Goal: Check status: Check status

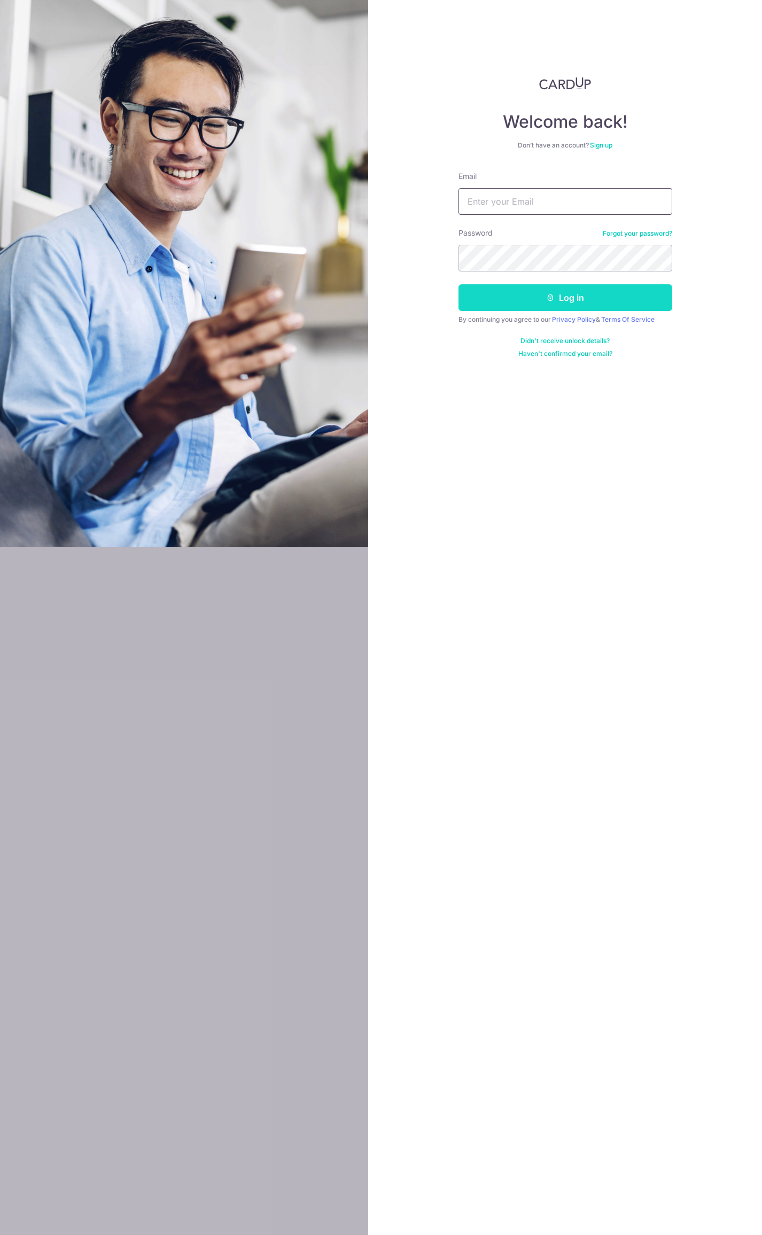
type input "[EMAIL_ADDRESS][DOMAIN_NAME]"
click at [611, 302] on button "Log in" at bounding box center [565, 297] width 214 height 27
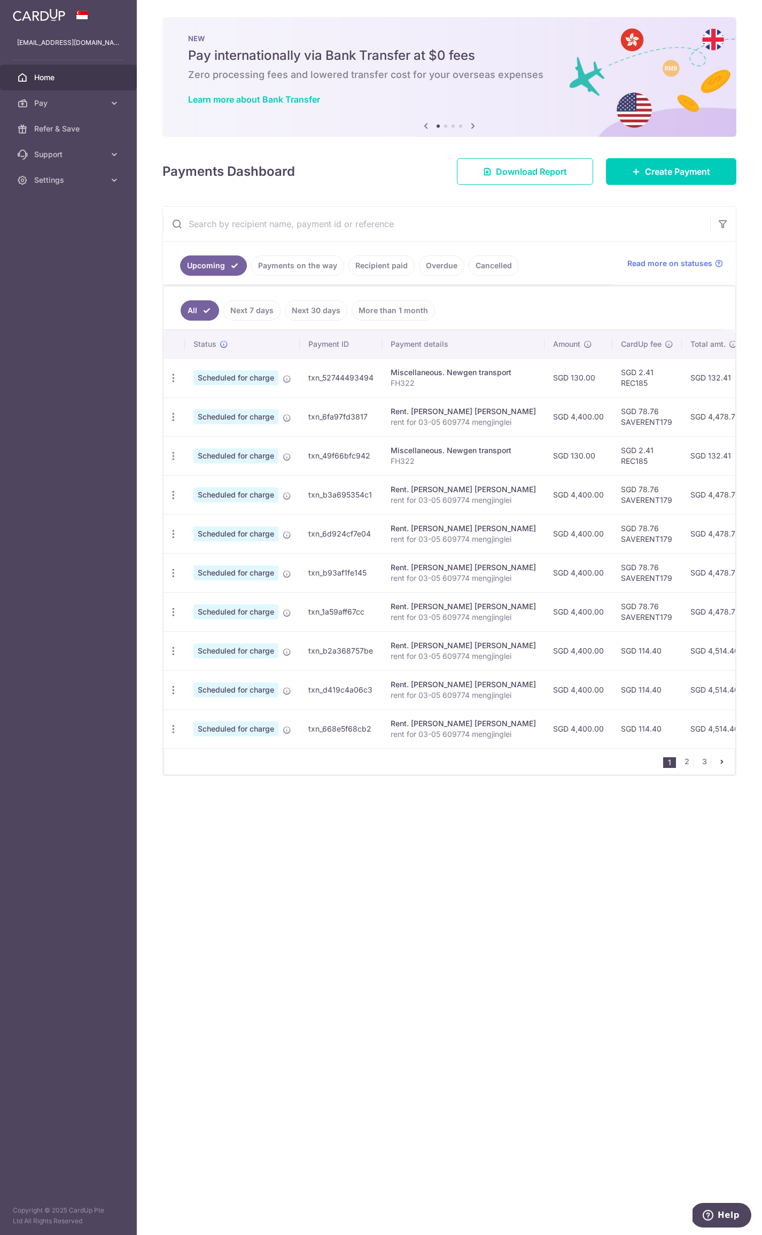
click at [371, 266] on link "Recipient paid" at bounding box center [381, 265] width 66 height 20
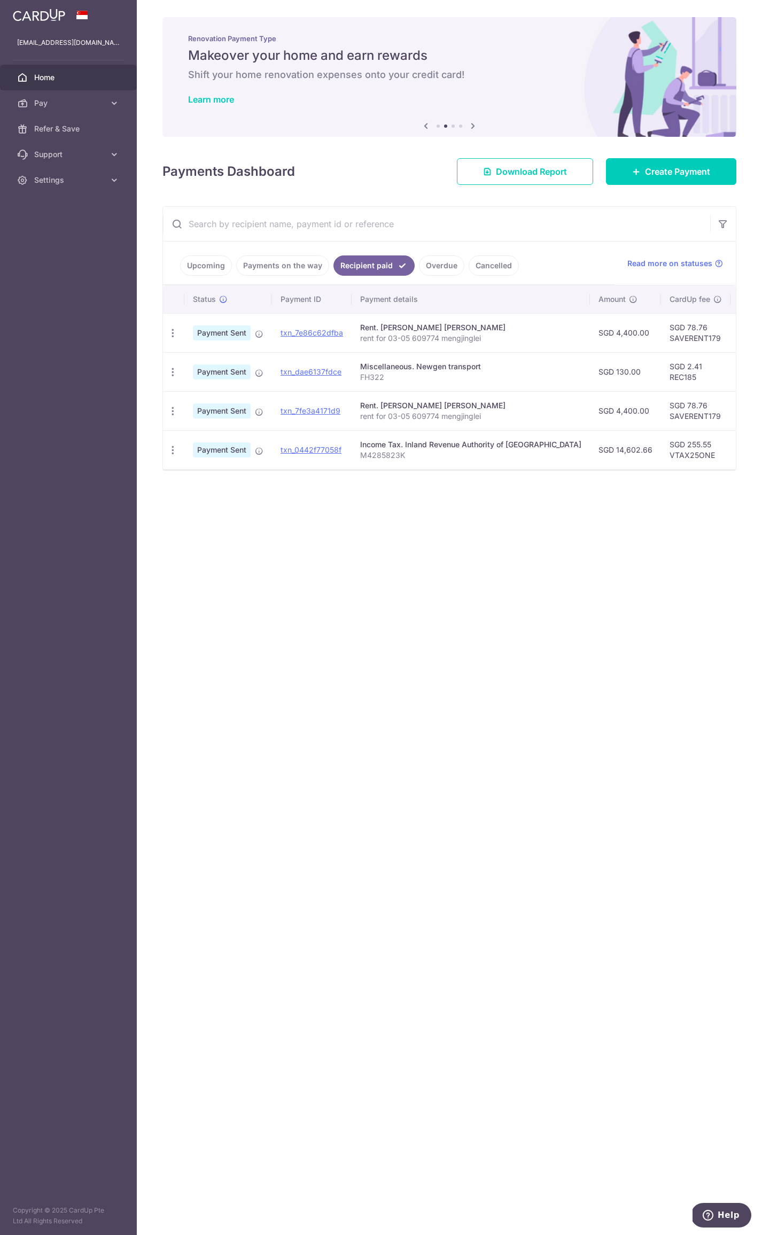
click at [443, 267] on link "Overdue" at bounding box center [441, 265] width 45 height 20
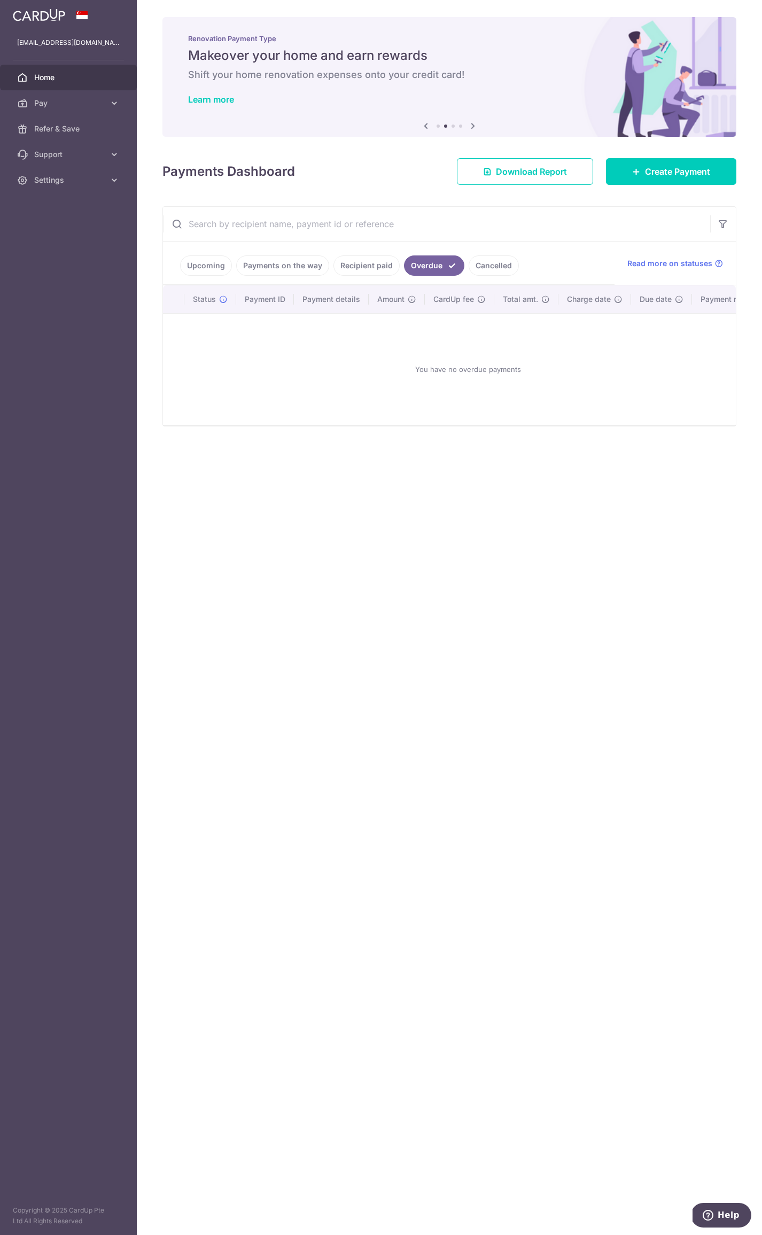
click at [482, 261] on link "Cancelled" at bounding box center [494, 265] width 50 height 20
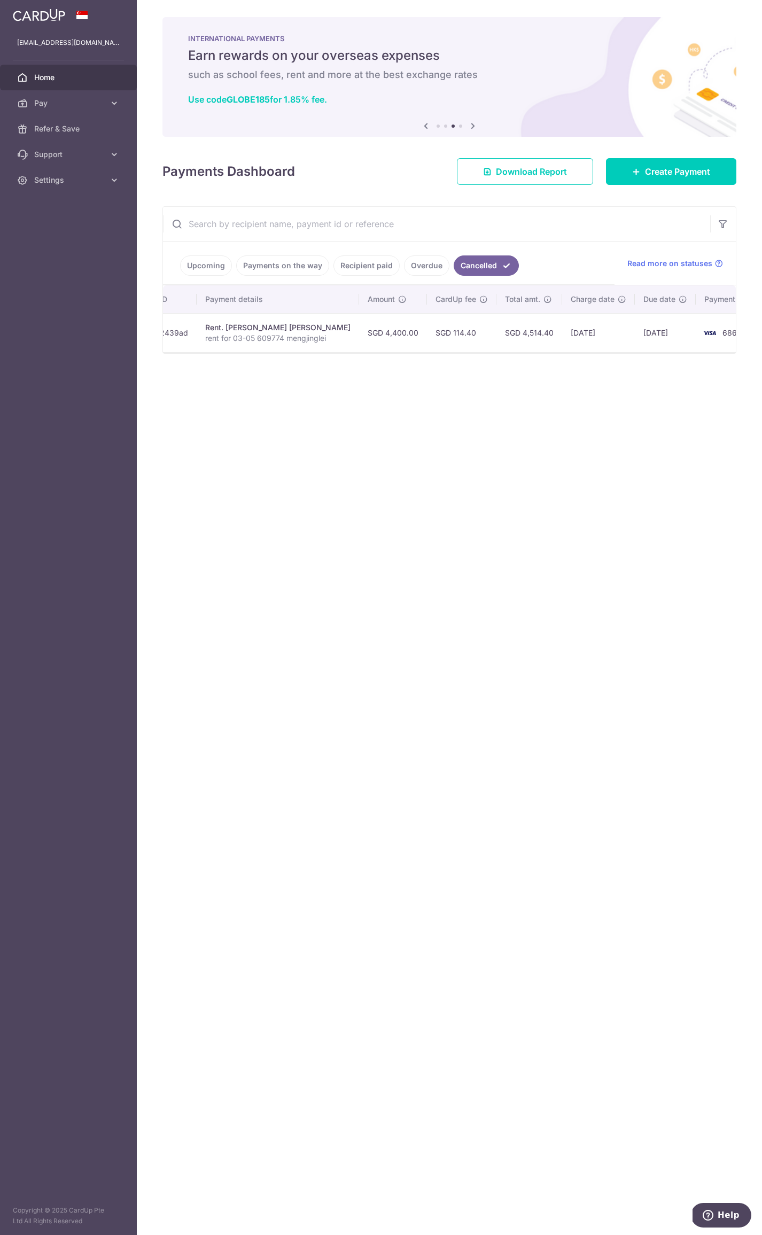
scroll to position [0, 184]
click at [371, 266] on link "Recipient paid" at bounding box center [366, 265] width 66 height 20
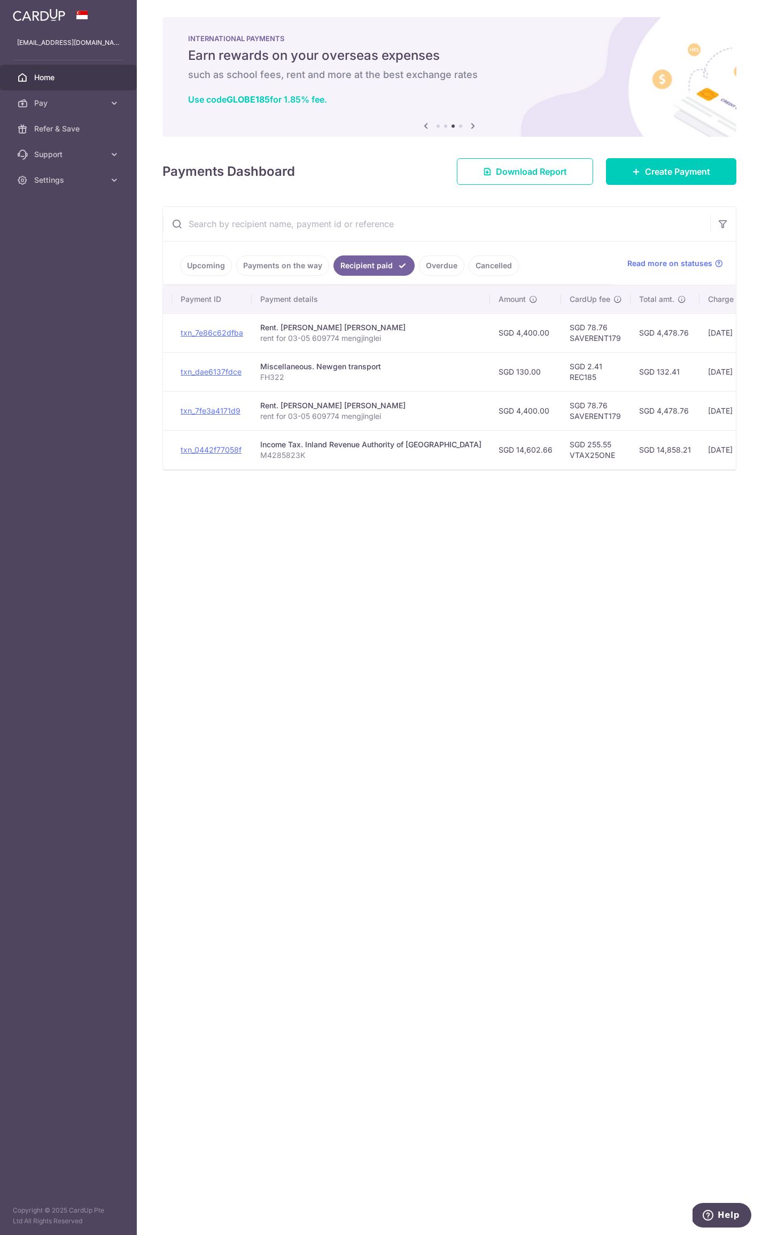
scroll to position [0, 105]
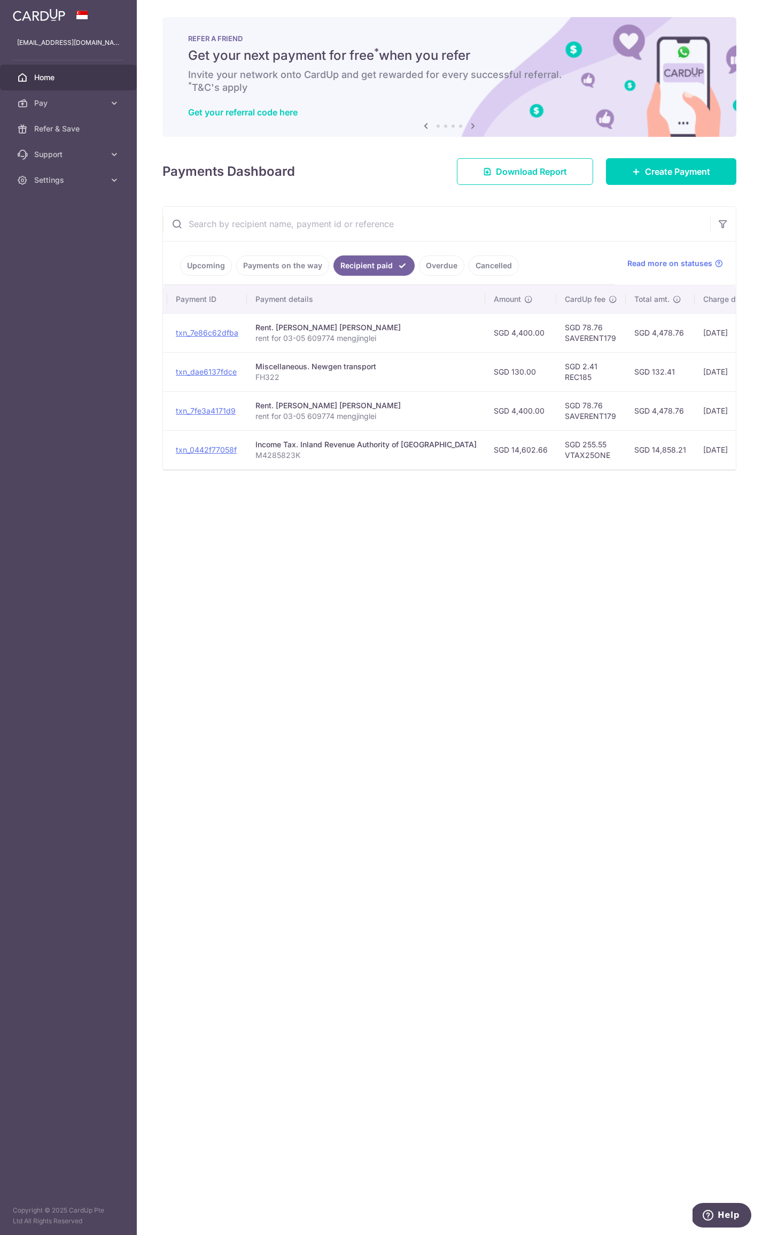
click at [279, 259] on link "Payments on the way" at bounding box center [282, 265] width 93 height 20
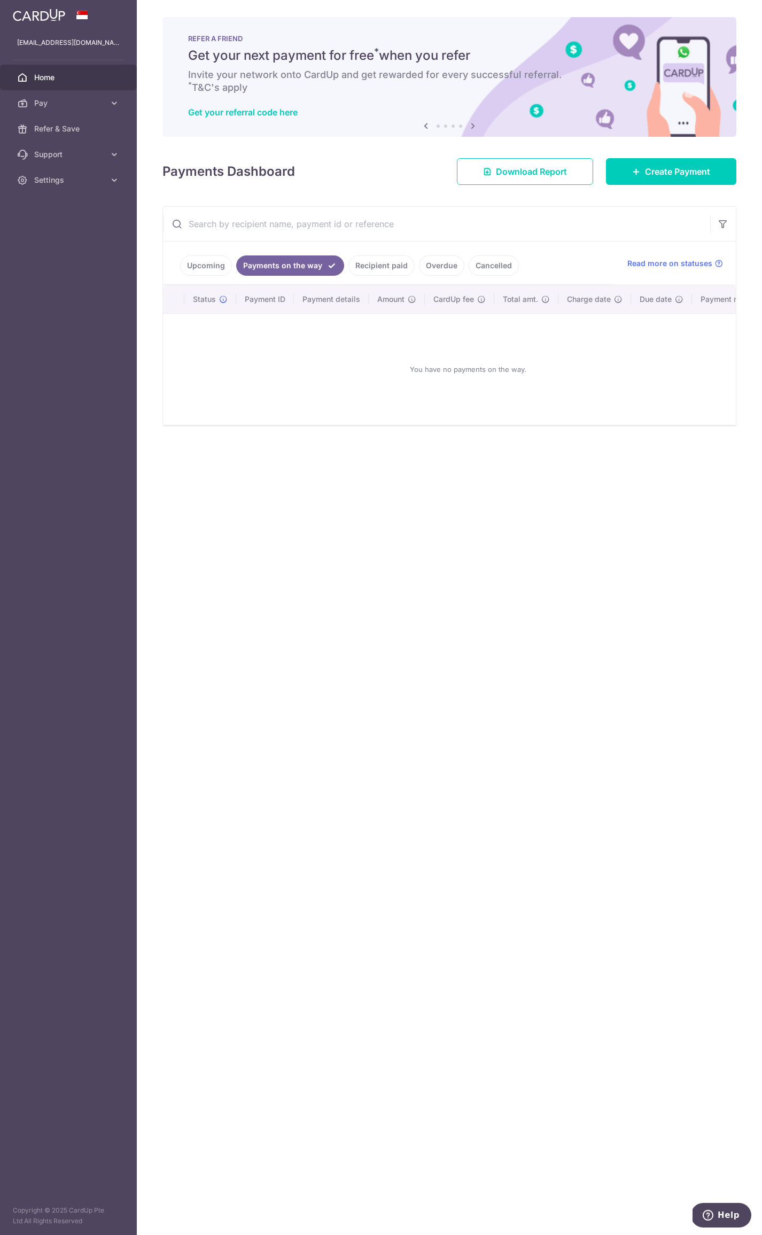
click at [199, 263] on link "Upcoming" at bounding box center [206, 265] width 52 height 20
